Goal: Task Accomplishment & Management: Manage account settings

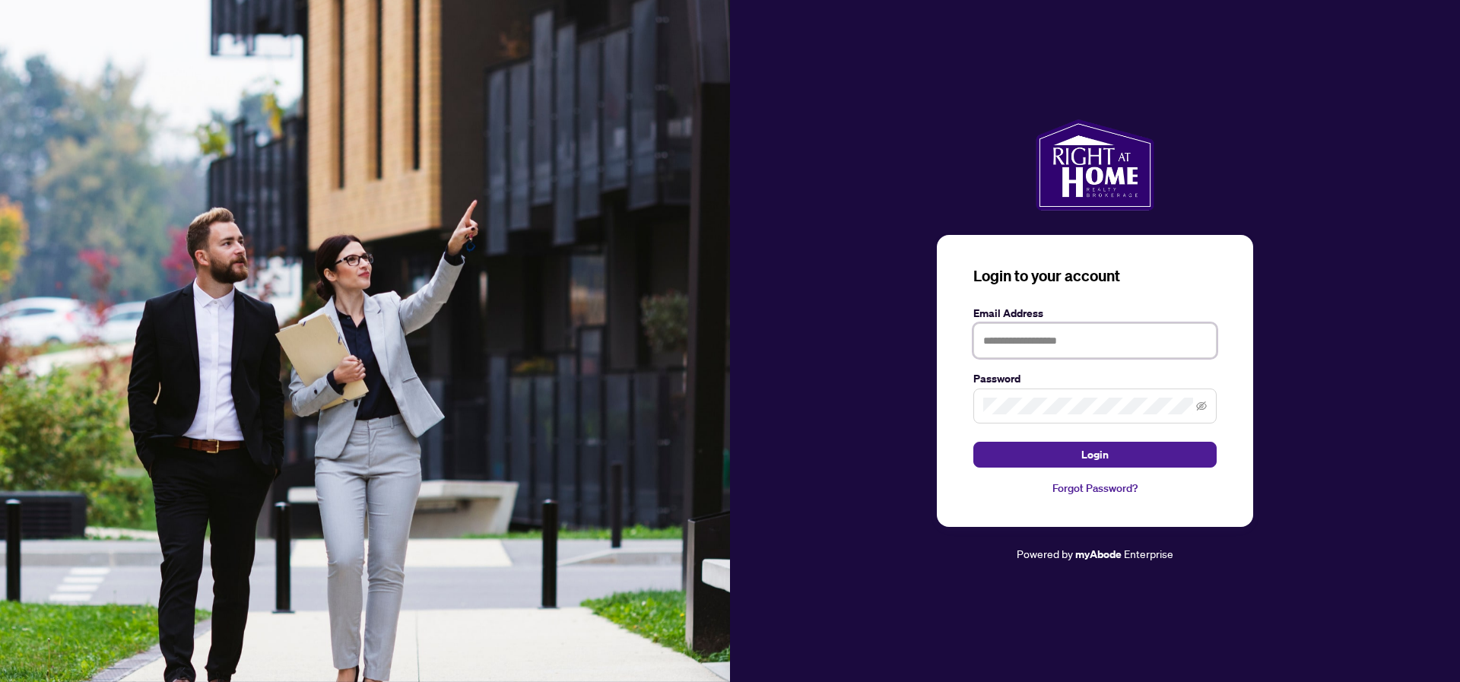
type input "**********"
click at [1021, 455] on button "Login" at bounding box center [1094, 455] width 243 height 26
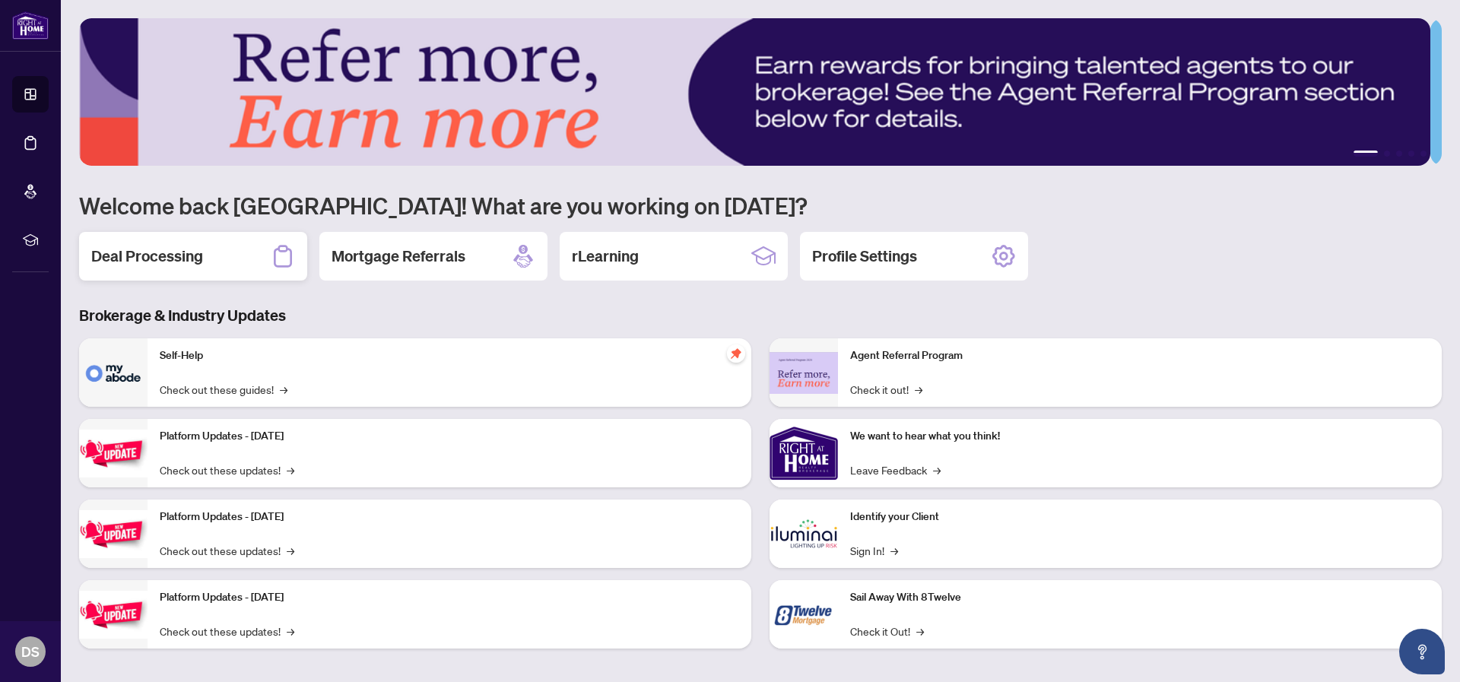
click at [201, 255] on h2 "Deal Processing" at bounding box center [147, 256] width 112 height 21
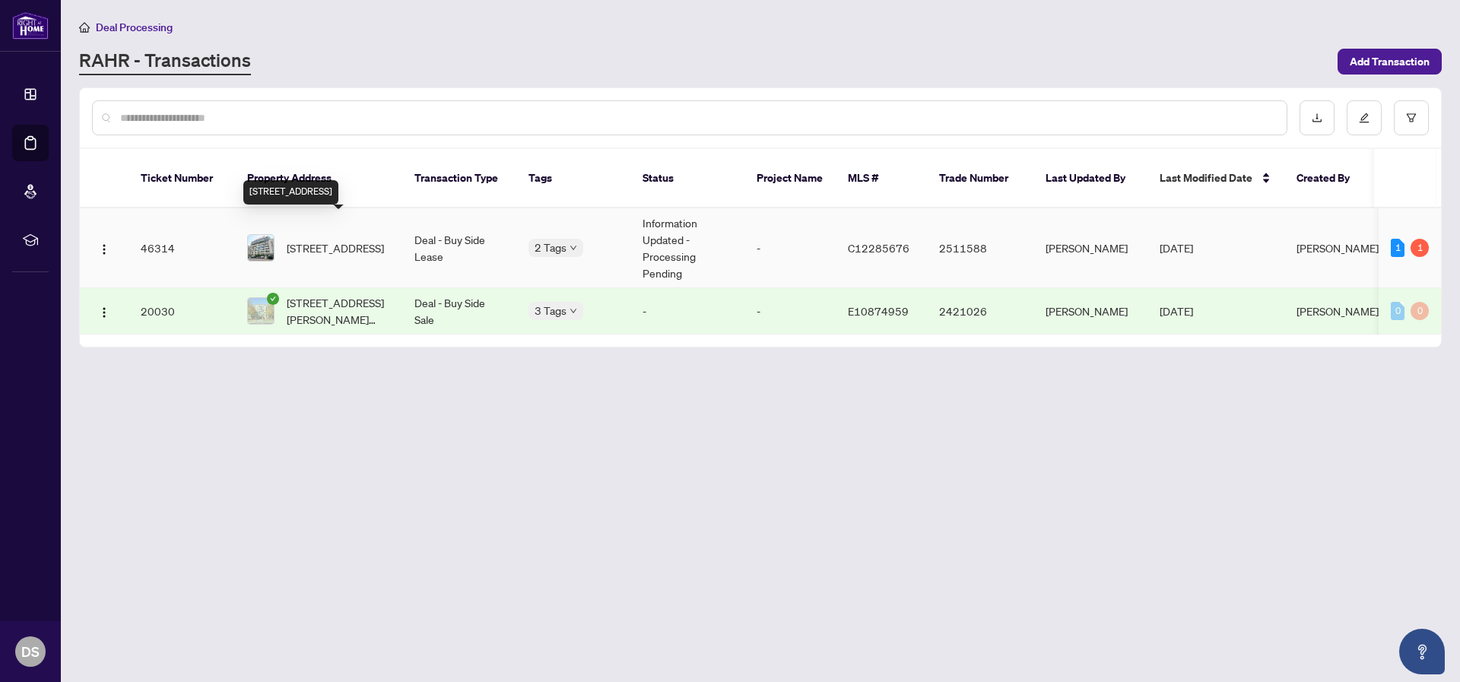
click at [340, 240] on span "[STREET_ADDRESS]" at bounding box center [335, 248] width 97 height 17
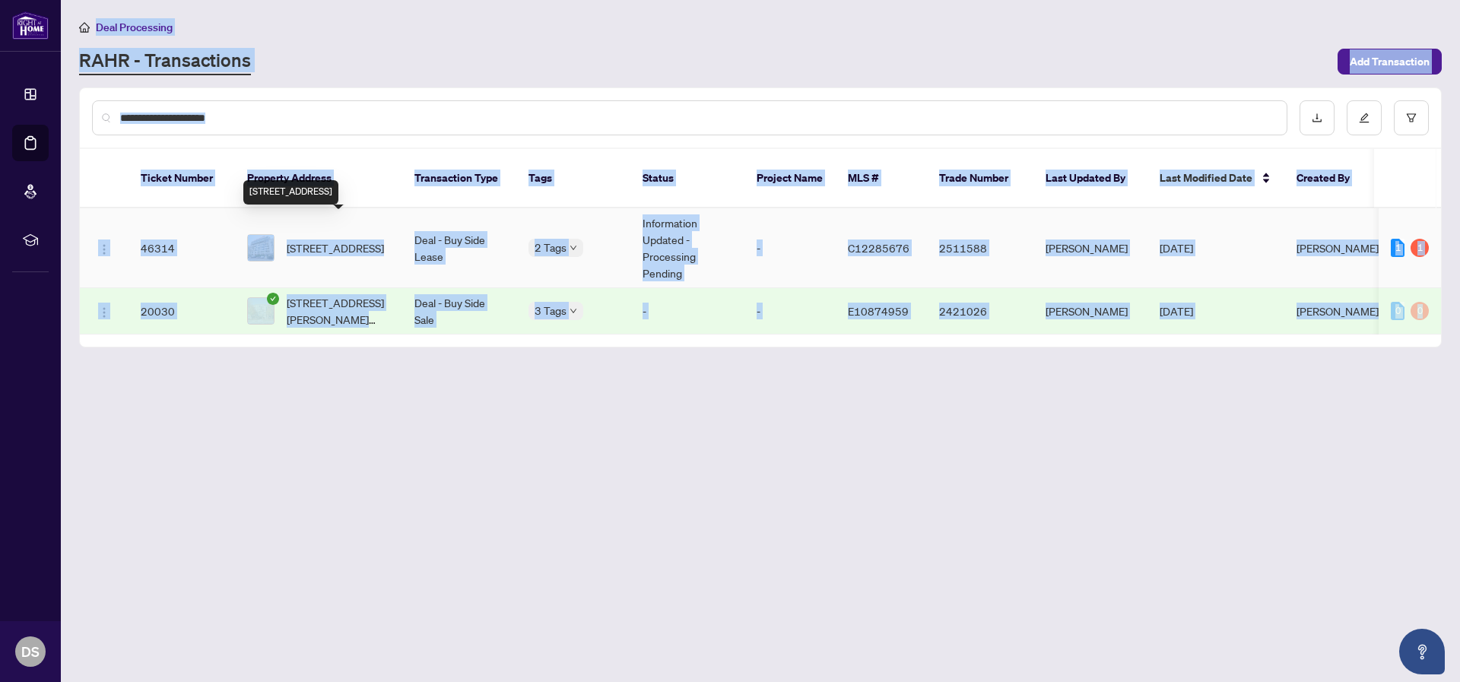
click at [340, 228] on main "Deal Processing [PERSON_NAME] - Transactions Add Transaction Ticket Number Prop…" at bounding box center [760, 341] width 1399 height 682
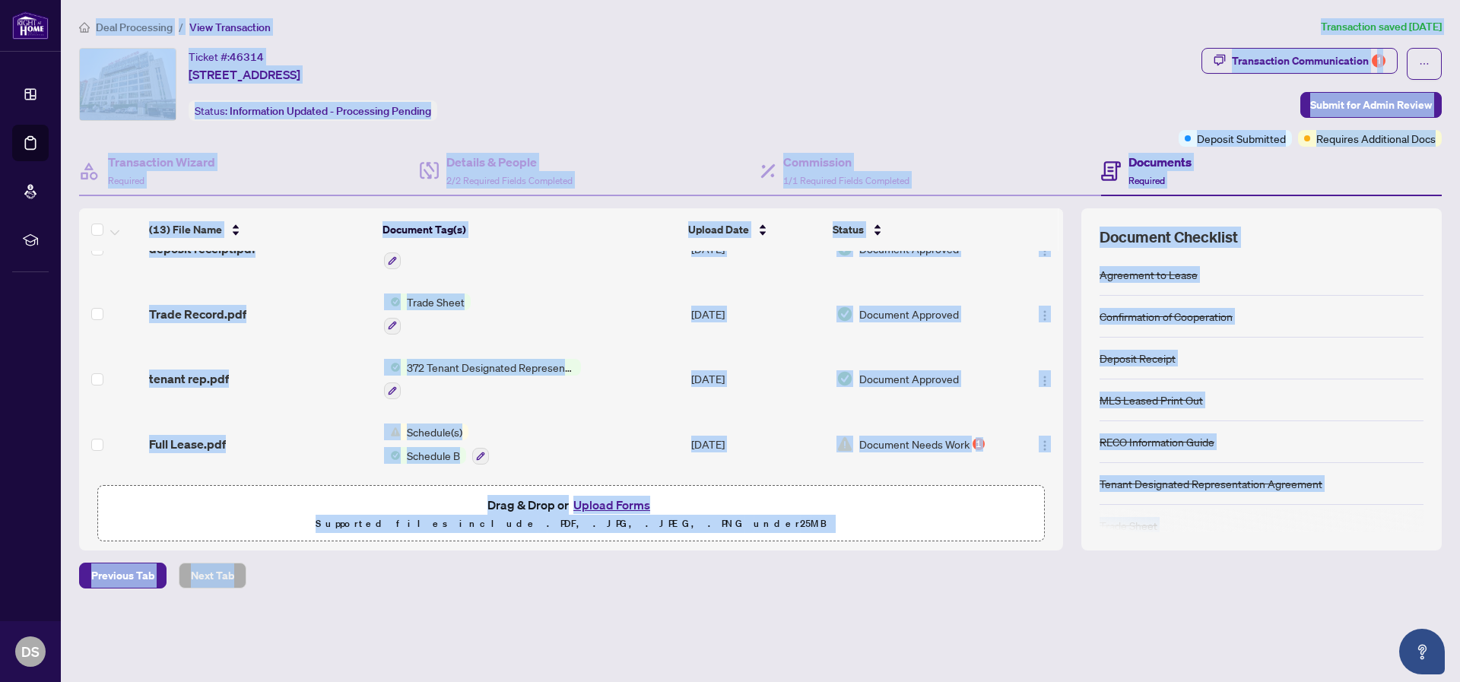
scroll to position [59, 0]
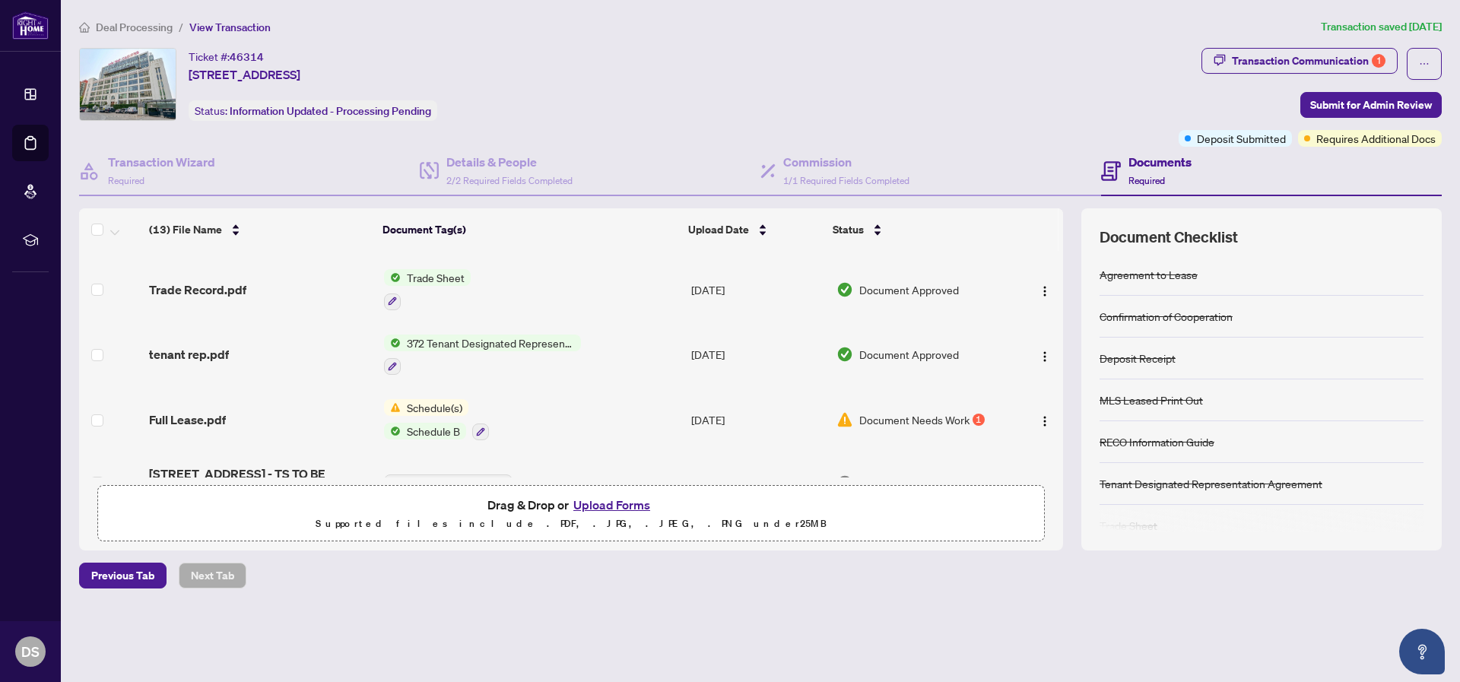
click at [891, 430] on td "Document Needs Work 1" at bounding box center [922, 419] width 182 height 65
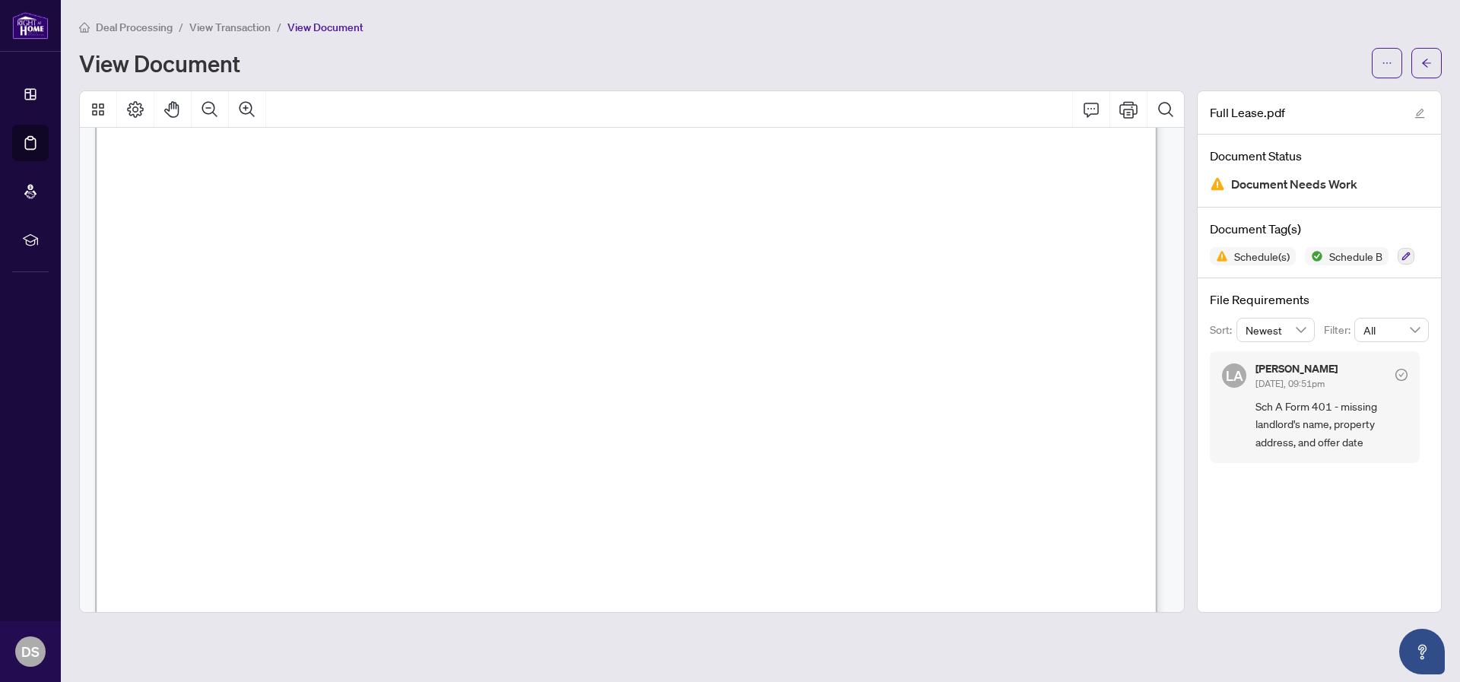
scroll to position [14851, 0]
